Goal: Task Accomplishment & Management: Use online tool/utility

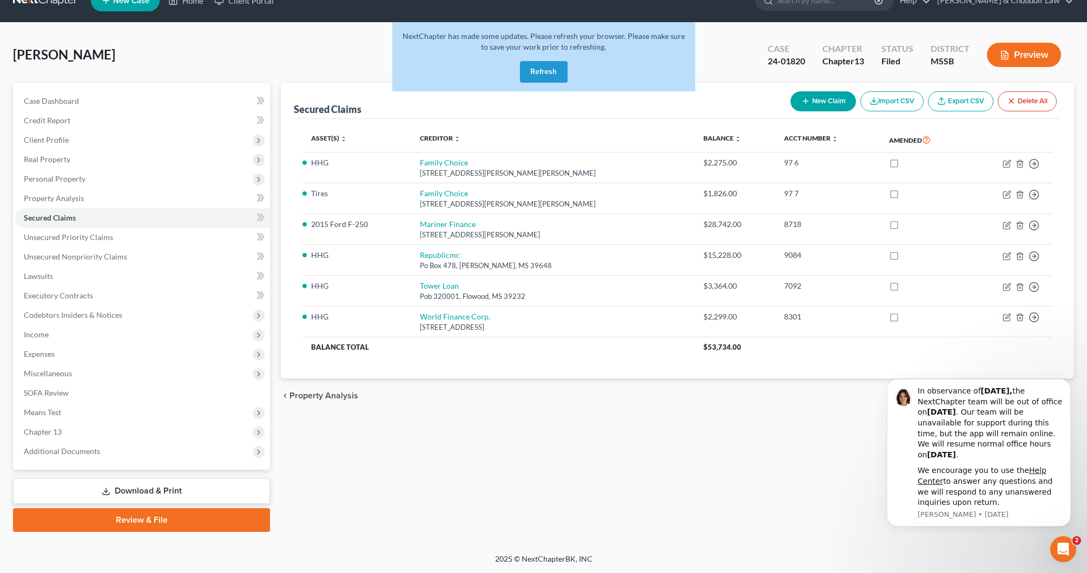
click at [562, 72] on button "Refresh" at bounding box center [544, 72] width 48 height 22
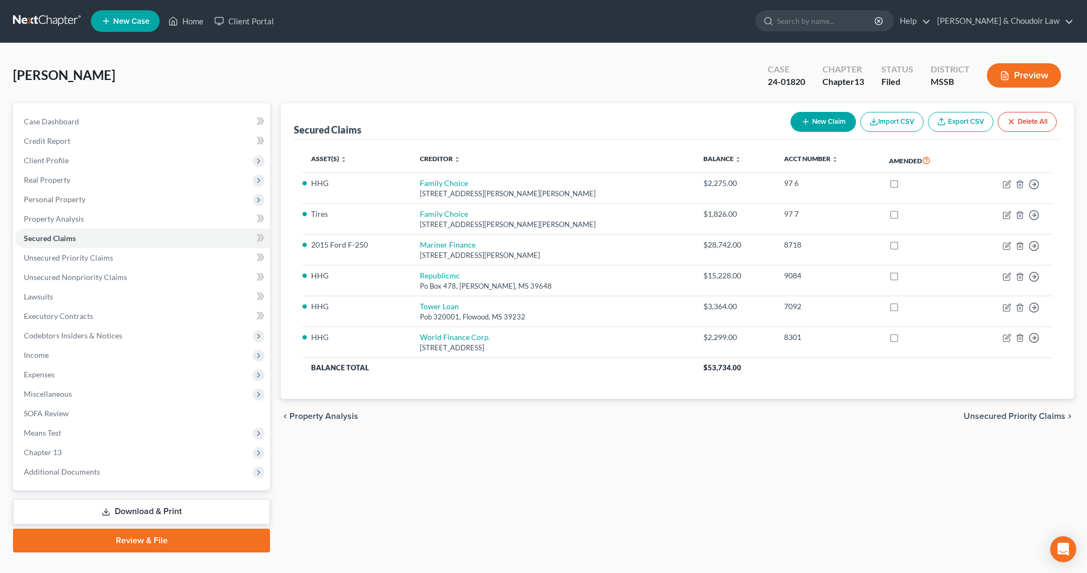
scroll to position [1, 0]
click at [196, 22] on link "Home" at bounding box center [186, 20] width 46 height 19
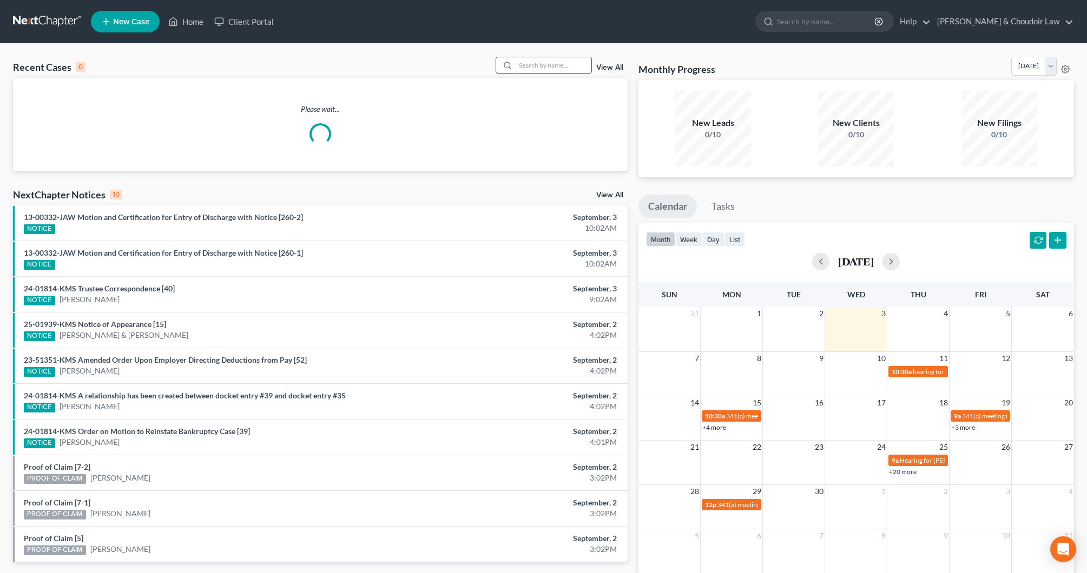
click at [523, 68] on input "search" at bounding box center [554, 65] width 76 height 16
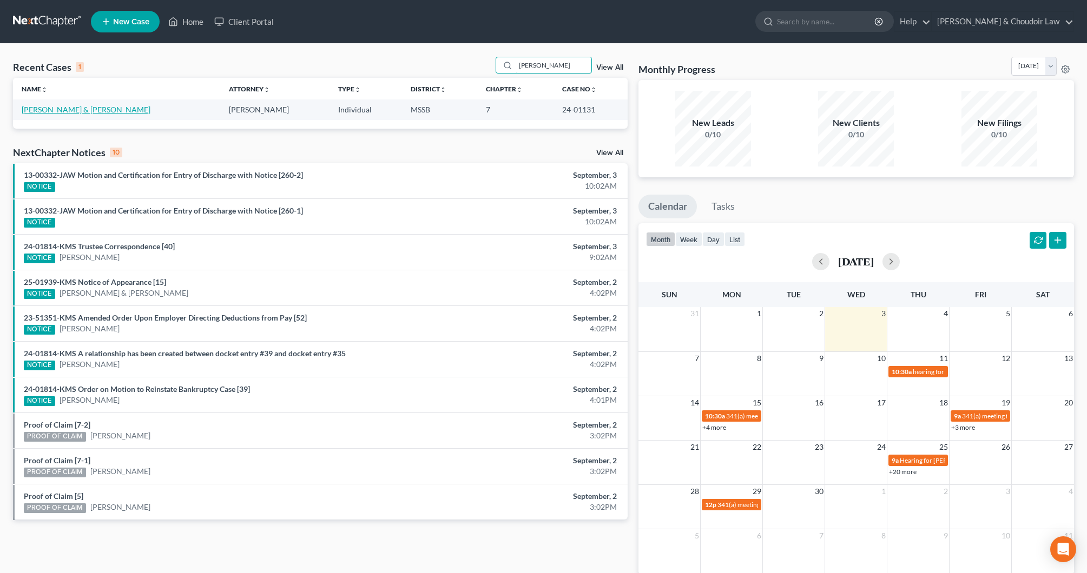
type input "[PERSON_NAME]"
click at [90, 108] on link "[PERSON_NAME] & [PERSON_NAME]" at bounding box center [86, 109] width 129 height 9
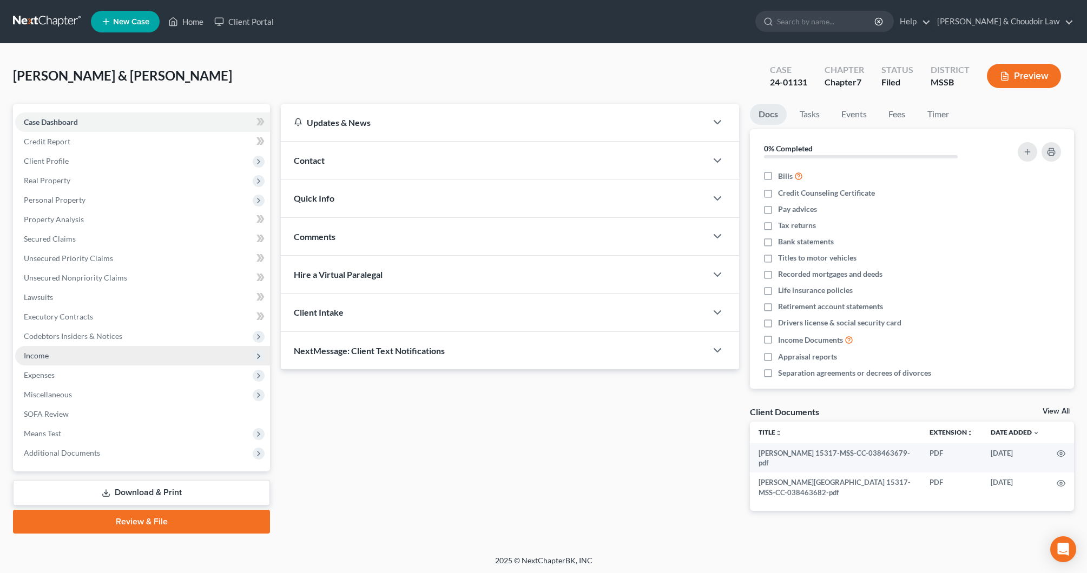
click at [55, 355] on span "Income" at bounding box center [142, 355] width 255 height 19
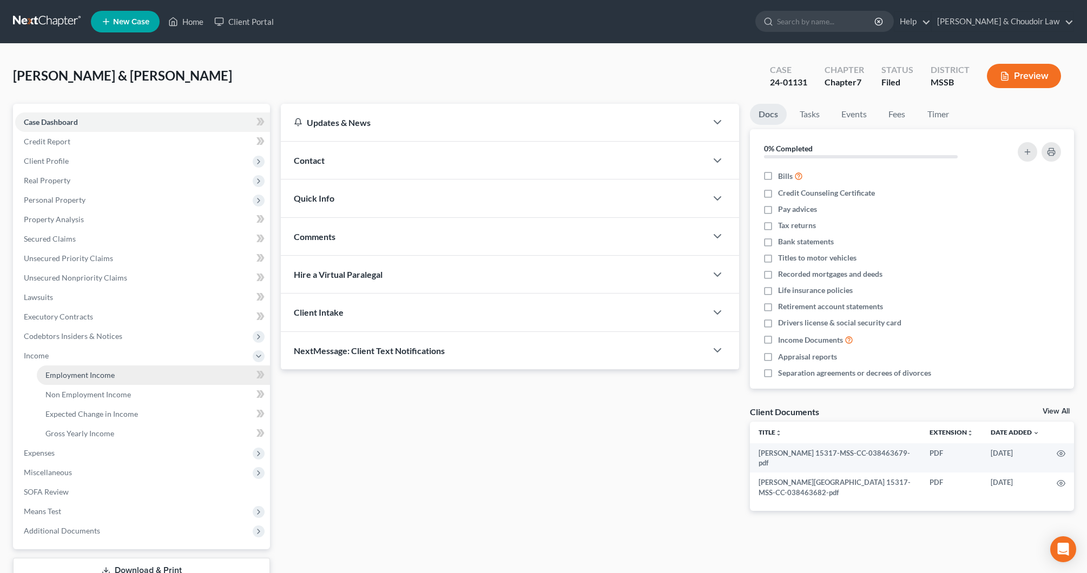
click at [66, 375] on span "Employment Income" at bounding box center [79, 375] width 69 height 9
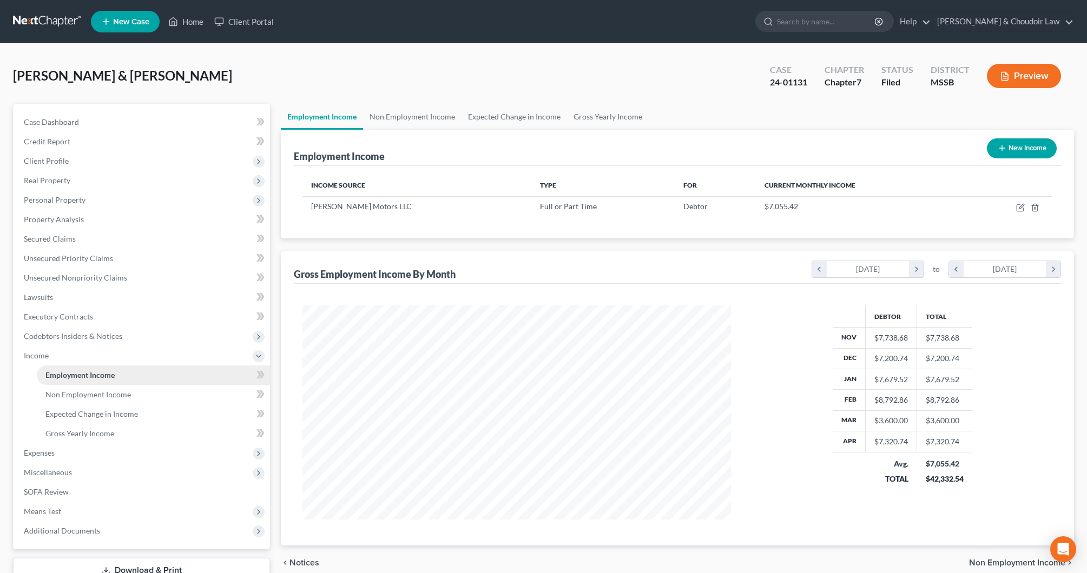
scroll to position [214, 450]
click at [56, 236] on span "Secured Claims" at bounding box center [50, 238] width 52 height 9
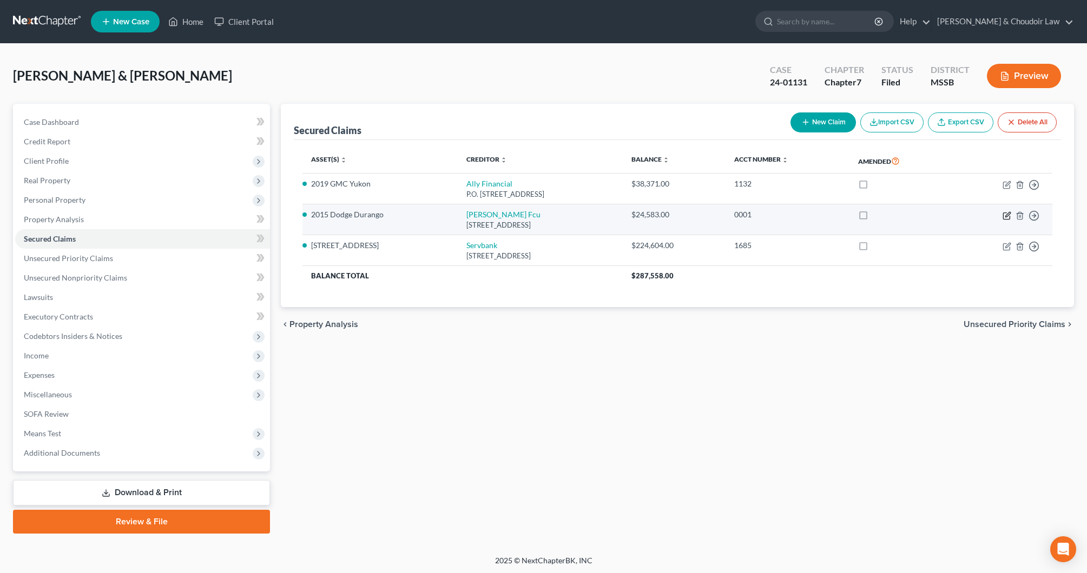
click at [1010, 212] on icon "button" at bounding box center [1007, 214] width 5 height 5
select select "25"
select select "0"
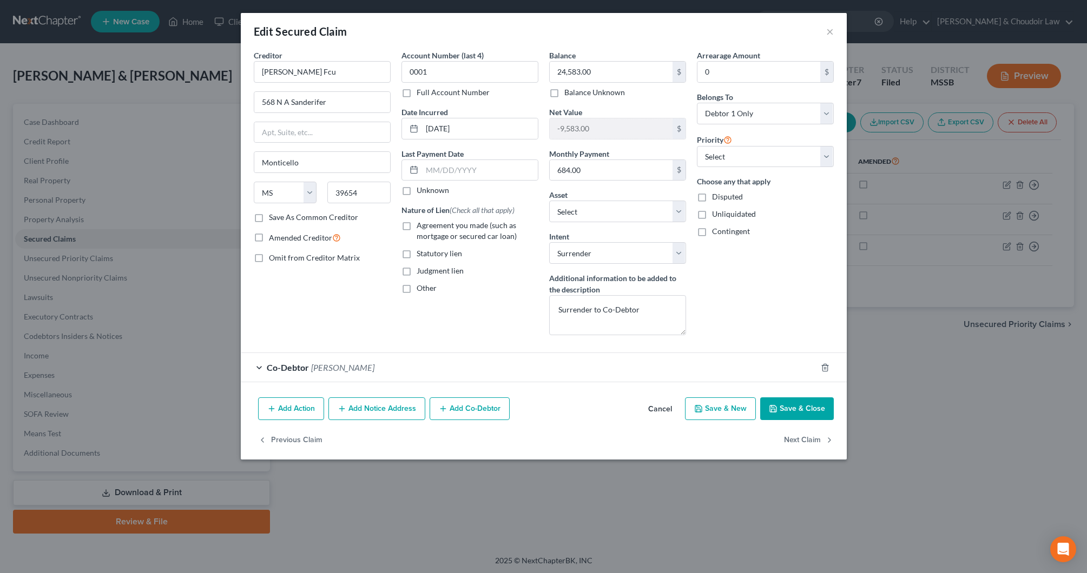
click at [311, 373] on div "Co-Debtor [PERSON_NAME]" at bounding box center [529, 367] width 576 height 29
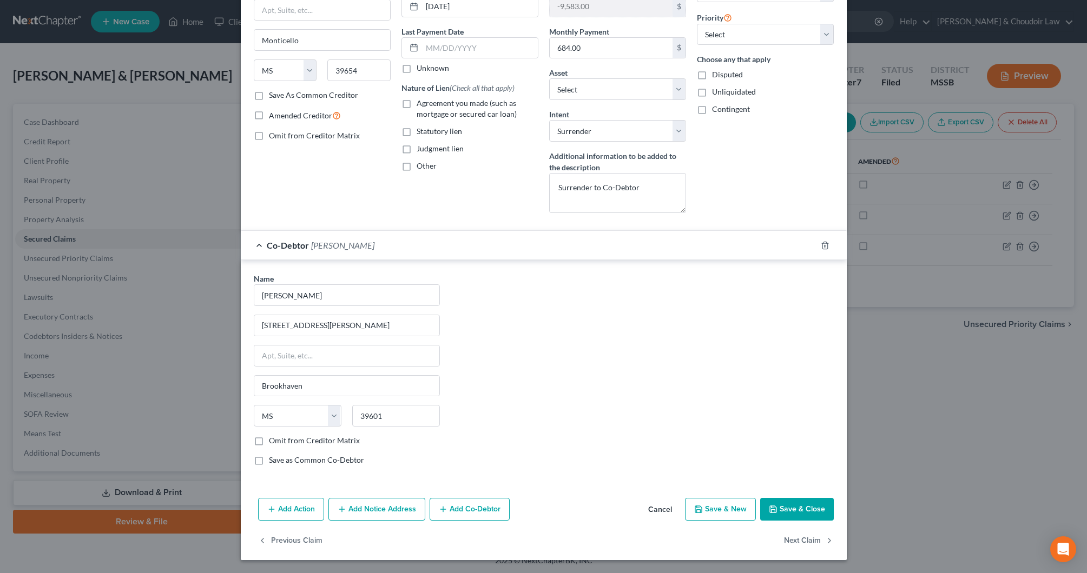
scroll to position [122, 0]
click at [800, 503] on button "Save & Close" at bounding box center [797, 509] width 74 height 23
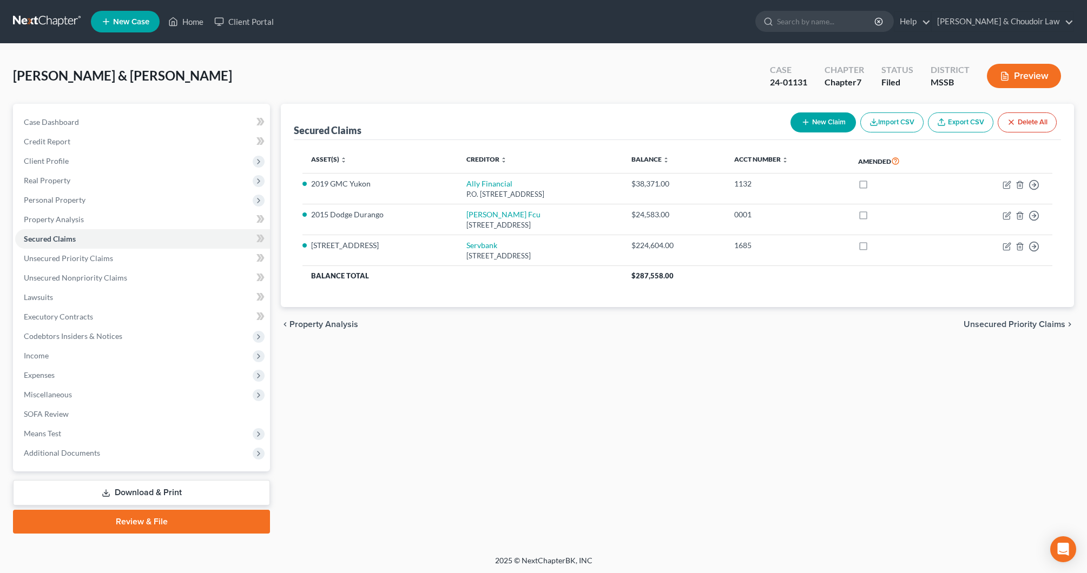
scroll to position [1, 0]
